Goal: Find specific fact: Find specific fact

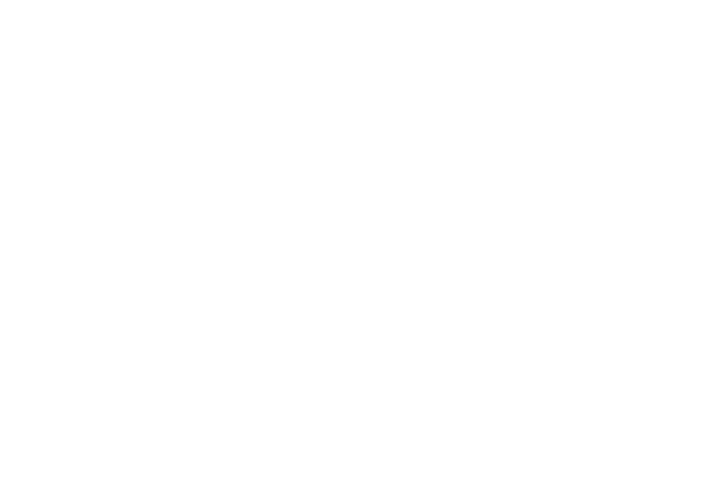
drag, startPoint x: 0, startPoint y: 0, endPoint x: 301, endPoint y: 179, distance: 350.6
click at [301, 4] on html at bounding box center [360, 2] width 720 height 4
click at [291, 4] on html at bounding box center [360, 2] width 720 height 4
click at [147, 4] on html at bounding box center [360, 2] width 720 height 4
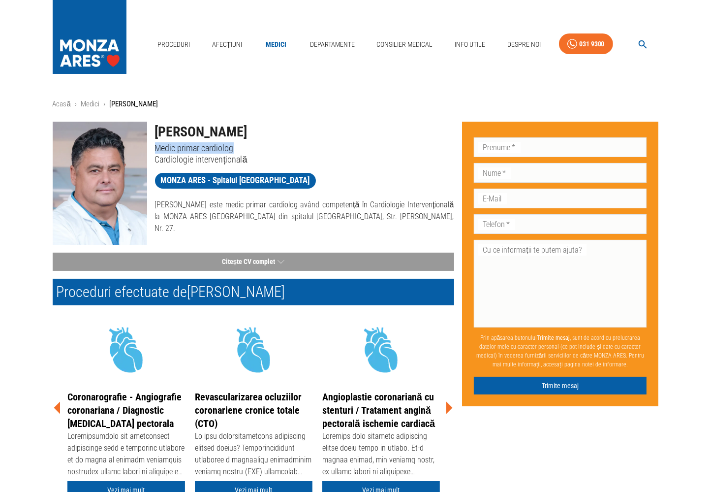
drag, startPoint x: 236, startPoint y: 145, endPoint x: 154, endPoint y: 145, distance: 81.7
click at [154, 145] on div "[PERSON_NAME] Medic primar cardiolog Cardiologie intervențională" at bounding box center [300, 139] width 307 height 51
copy p "Medic primar cardiolog"
